Goal: Information Seeking & Learning: Learn about a topic

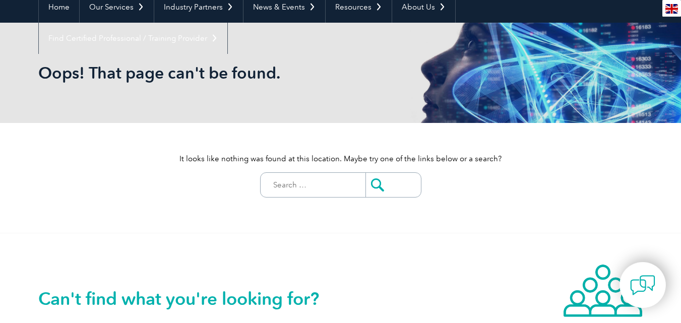
scroll to position [14, 0]
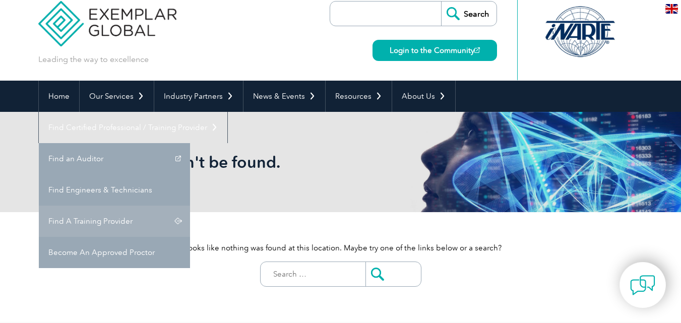
click at [190, 206] on link "Find A Training Provider" at bounding box center [114, 221] width 151 height 31
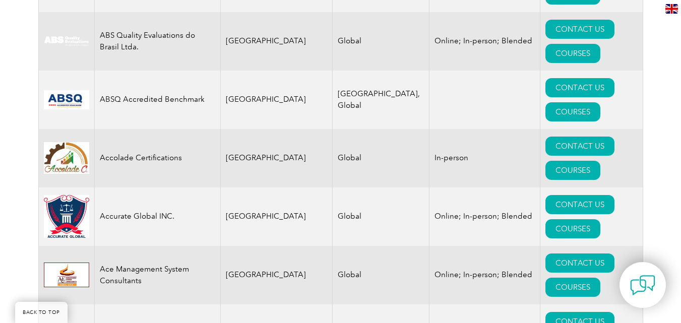
scroll to position [604, 0]
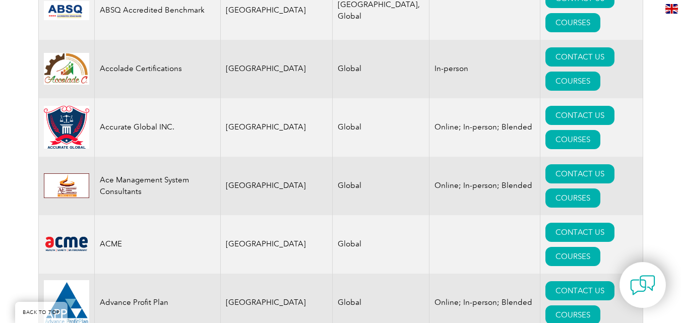
click at [429, 274] on td "Online; In-person; Blended" at bounding box center [484, 303] width 111 height 58
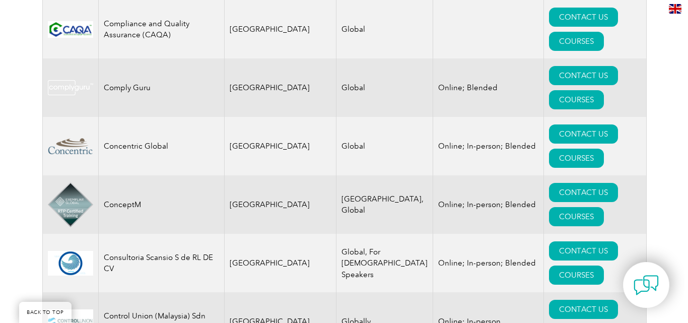
scroll to position [3425, 0]
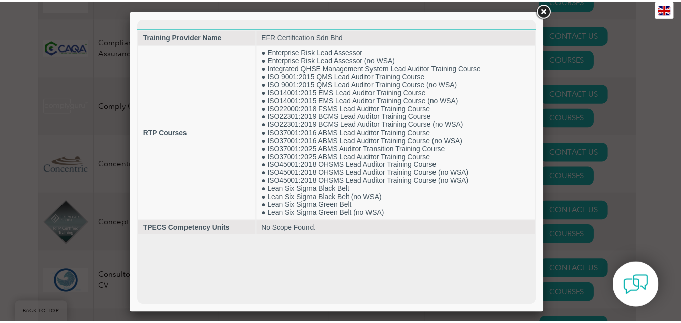
scroll to position [0, 0]
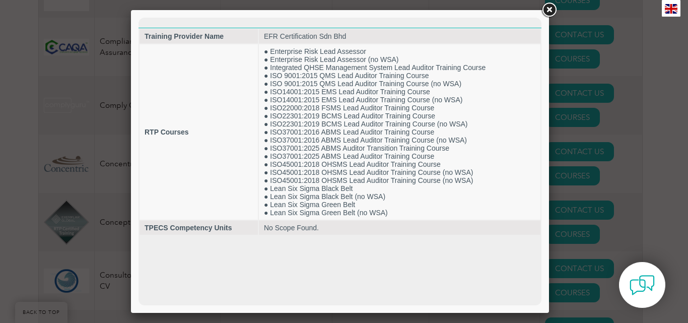
click at [550, 8] on link at bounding box center [549, 10] width 18 height 18
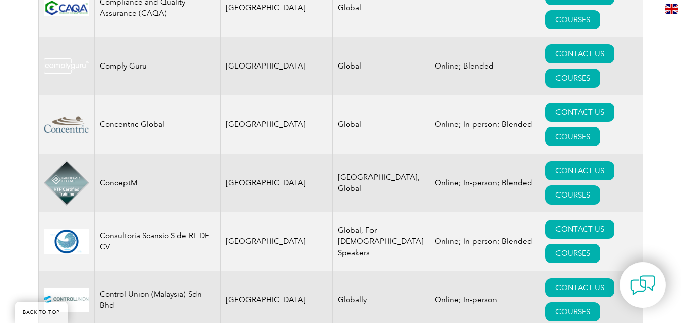
scroll to position [3476, 0]
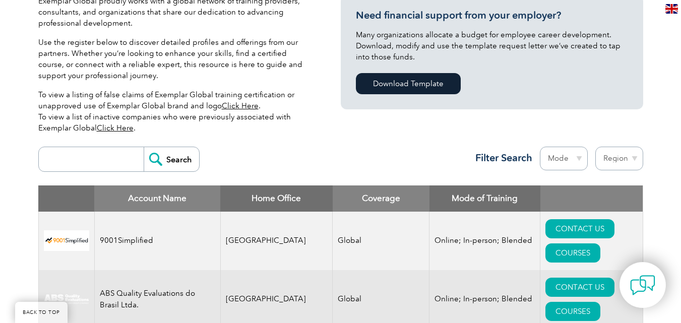
scroll to position [353, 0]
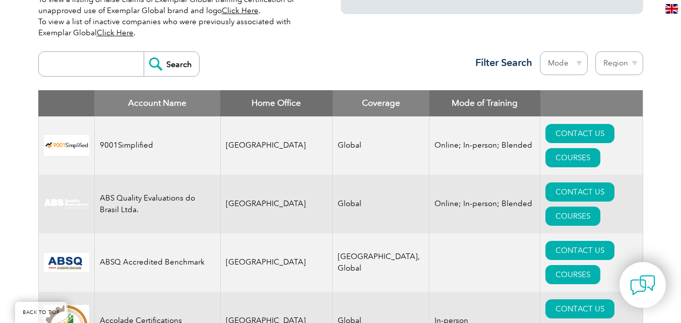
click at [576, 65] on select "Mode Online In-person Blended" at bounding box center [563, 63] width 48 height 24
click at [609, 62] on select "Region Australia Bahrain Bangladesh Brazil Canada Colombia Dominican Republic E…" at bounding box center [619, 63] width 48 height 24
select select "[GEOGRAPHIC_DATA]"
click at [595, 51] on select "Region Australia Bahrain Bangladesh Brazil Canada Colombia Dominican Republic E…" at bounding box center [619, 63] width 48 height 24
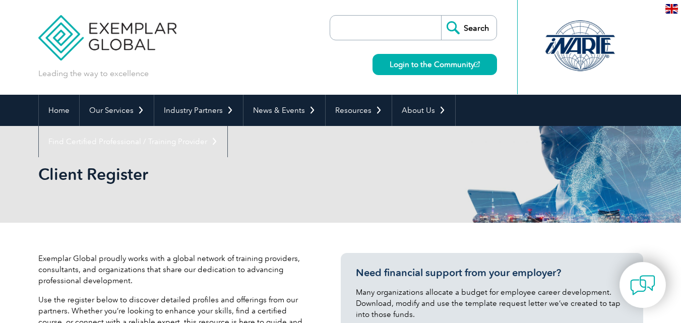
select select "[GEOGRAPHIC_DATA]"
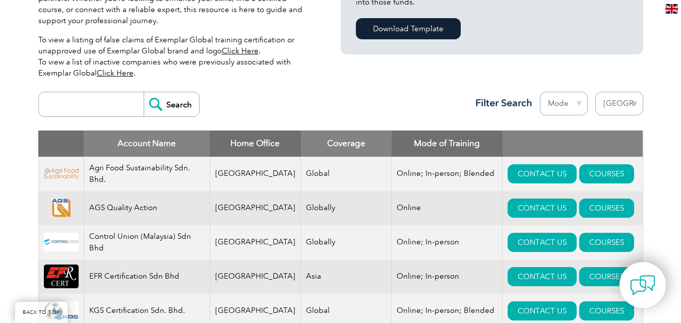
scroll to position [353, 0]
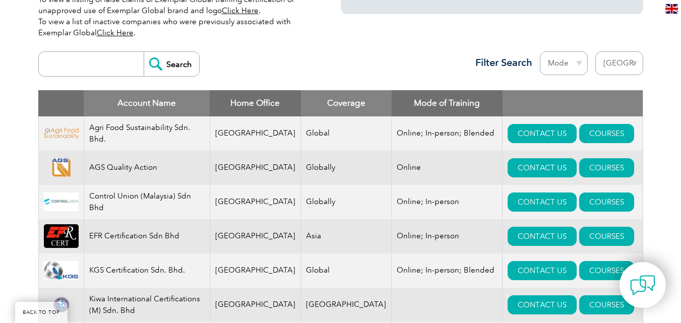
click at [558, 61] on select "Mode Online In-person Blended" at bounding box center [563, 63] width 48 height 24
click at [372, 40] on div "Exemplar Global proudly works with a global network of training providers, cons…" at bounding box center [340, 235] width 604 height 731
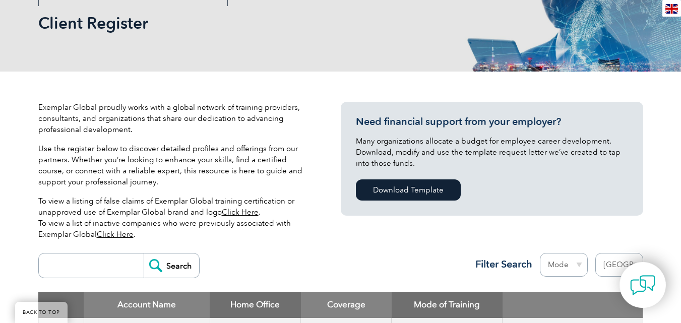
scroll to position [0, 0]
